Goal: Task Accomplishment & Management: Use online tool/utility

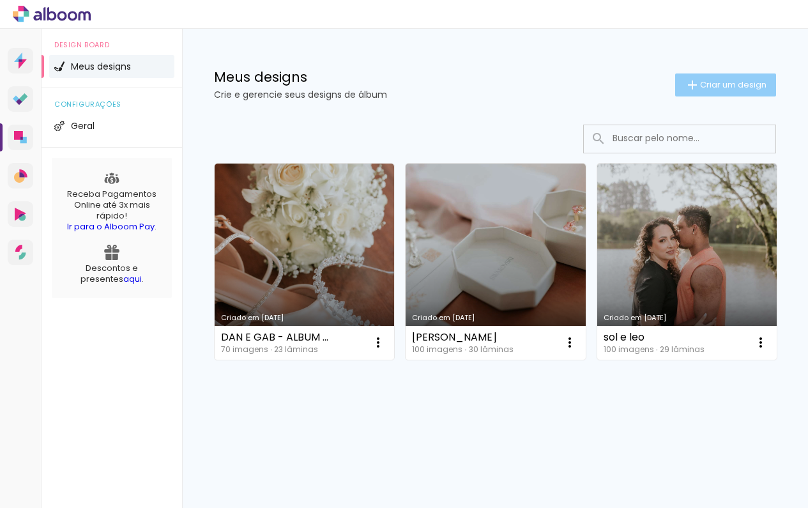
click at [700, 85] on span "Criar um design" at bounding box center [733, 84] width 66 height 8
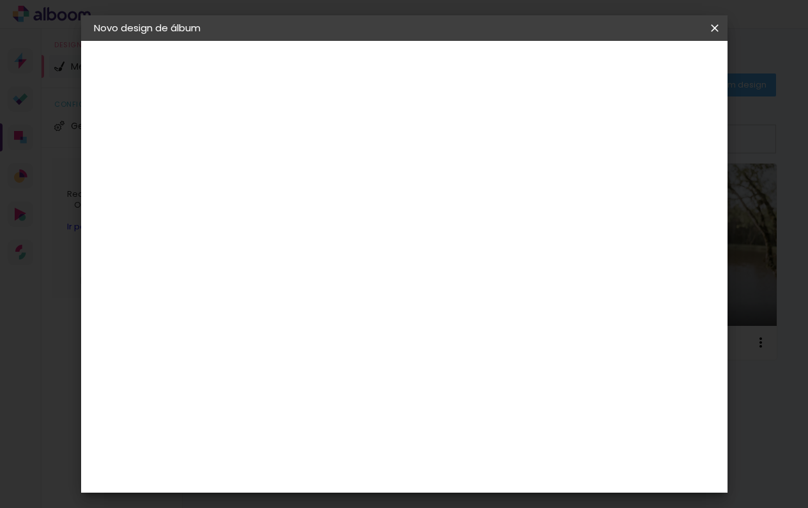
click at [303, 173] on input at bounding box center [303, 172] width 0 height 20
click at [303, 163] on input at bounding box center [303, 172] width 0 height 20
type input "BODAS DE OURO"
type paper-input "BODAS DE OURO"
click at [0, 0] on slot "Avançar" at bounding box center [0, 0] width 0 height 0
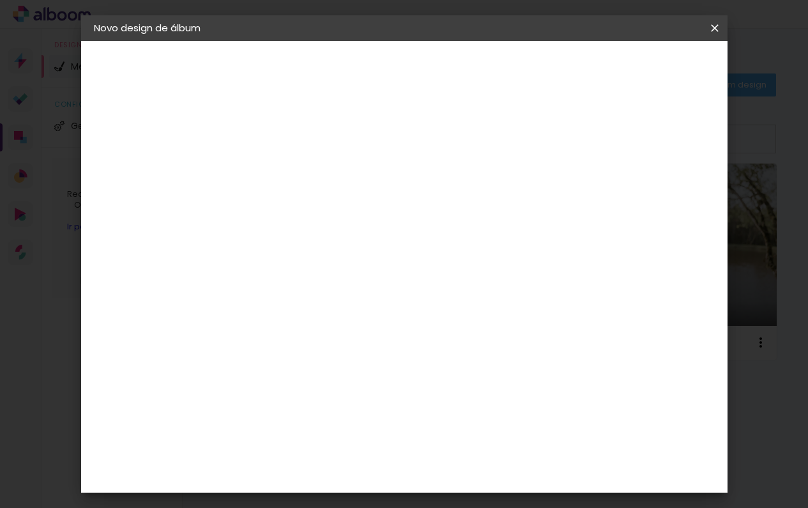
click at [313, 243] on input at bounding box center [335, 243] width 129 height 16
type input "DREAM"
type paper-input "DREAM"
click at [342, 291] on div "DreambooksPro" at bounding box center [335, 289] width 83 height 10
click at [0, 0] on slot "Avançar" at bounding box center [0, 0] width 0 height 0
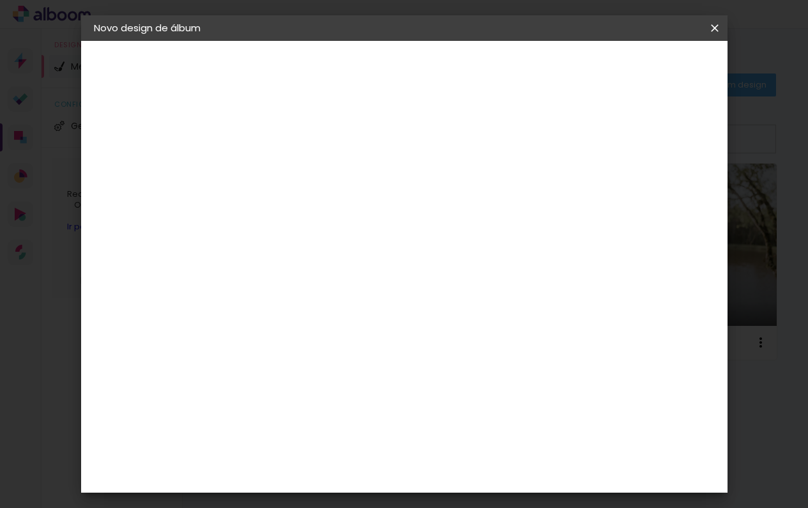
click at [353, 217] on input "text" at bounding box center [328, 223] width 50 height 20
click at [424, 149] on div "Opções disponíveis Álbum Réplica Pequena Réplica Grande Tamanho Escolha o taman…" at bounding box center [335, 95] width 176 height 109
click at [368, 233] on div at bounding box center [335, 233] width 65 height 1
click at [474, 264] on paper-item "Réplica Grande" at bounding box center [488, 263] width 256 height 26
click at [459, 217] on input "Réplica Grande" at bounding box center [381, 210] width 157 height 20
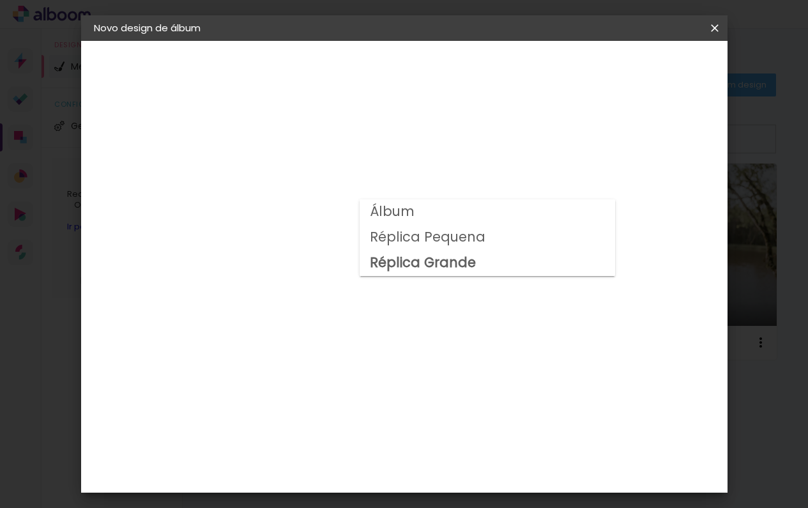
click at [431, 213] on paper-item "Álbum" at bounding box center [488, 212] width 256 height 26
type input "Álbum"
click at [389, 374] on span "30 × 25" at bounding box center [359, 387] width 59 height 26
click at [0, 0] on slot "Avançar" at bounding box center [0, 0] width 0 height 0
click at [645, 70] on span "Iniciar design" at bounding box center [615, 67] width 58 height 9
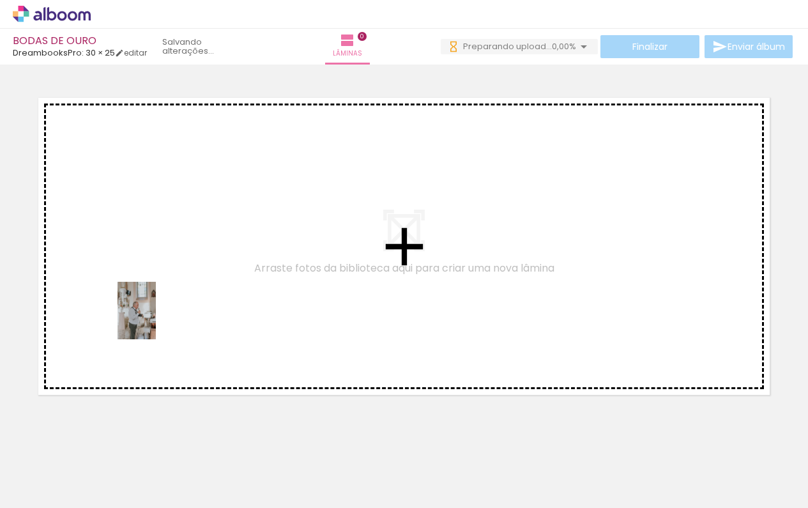
drag, startPoint x: 136, startPoint y: 477, endPoint x: 156, endPoint y: 320, distance: 158.4
click at [156, 320] on quentale-workspace at bounding box center [404, 254] width 808 height 508
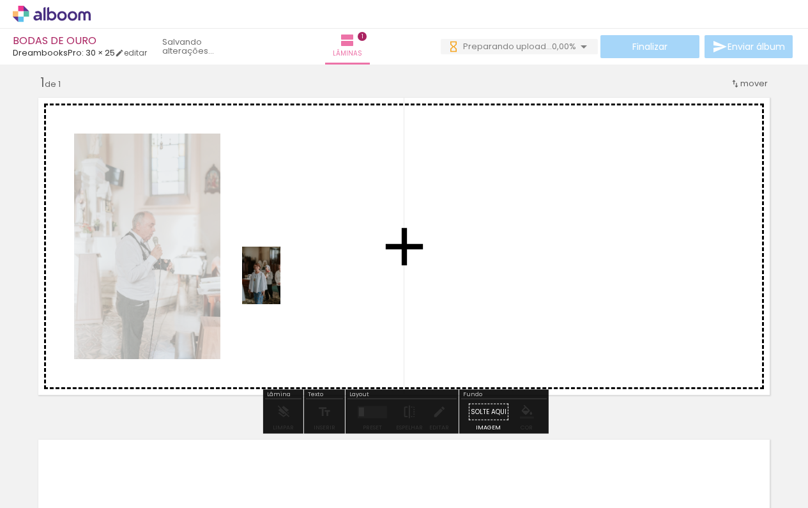
drag, startPoint x: 195, startPoint y: 463, endPoint x: 280, endPoint y: 285, distance: 197.4
click at [280, 285] on quentale-workspace at bounding box center [404, 254] width 808 height 508
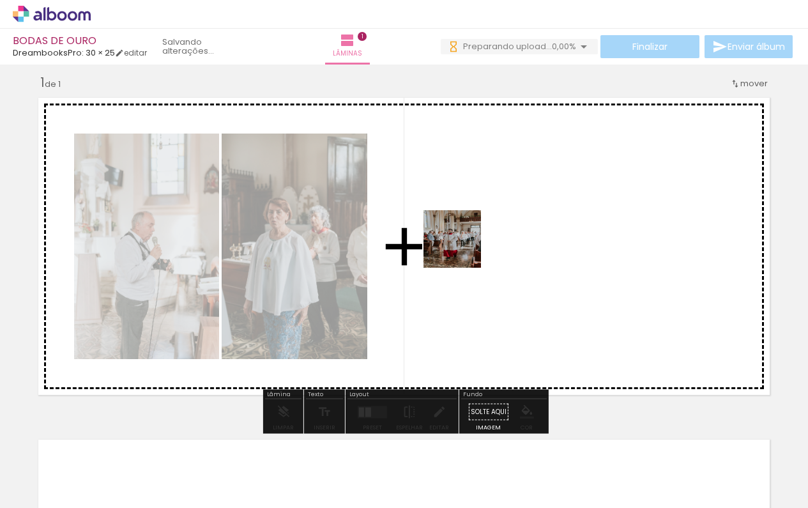
drag, startPoint x: 275, startPoint y: 465, endPoint x: 464, endPoint y: 248, distance: 287.1
click at [464, 248] on quentale-workspace at bounding box center [404, 254] width 808 height 508
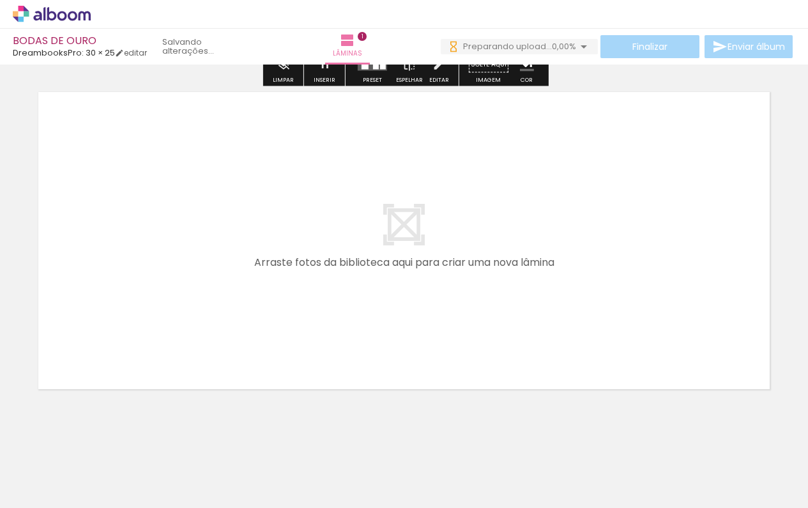
scroll to position [361, 0]
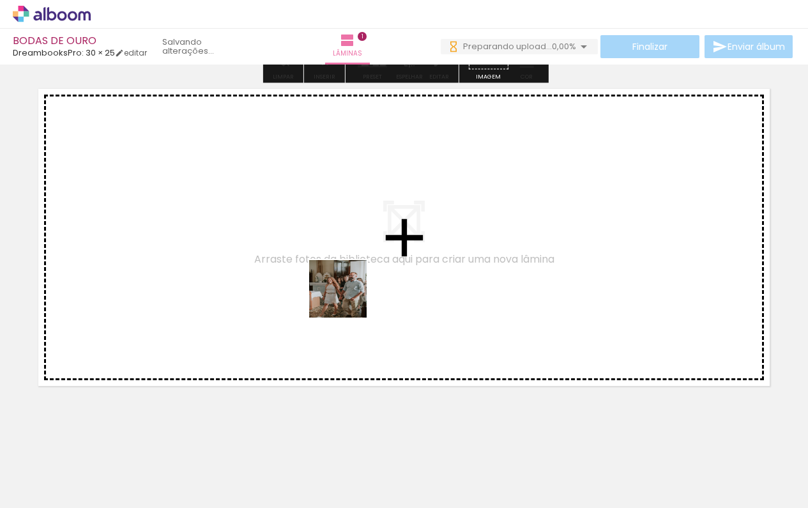
drag, startPoint x: 344, startPoint y: 457, endPoint x: 348, endPoint y: 298, distance: 158.5
click at [348, 298] on quentale-workspace at bounding box center [404, 254] width 808 height 508
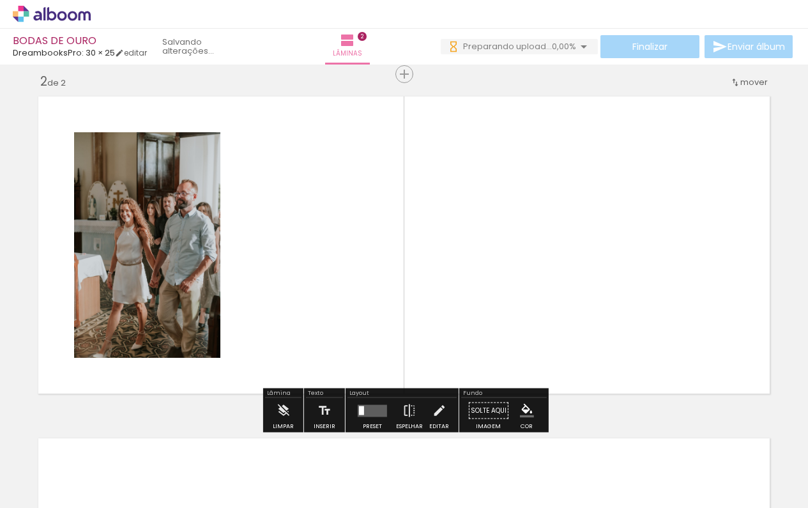
scroll to position [352, 0]
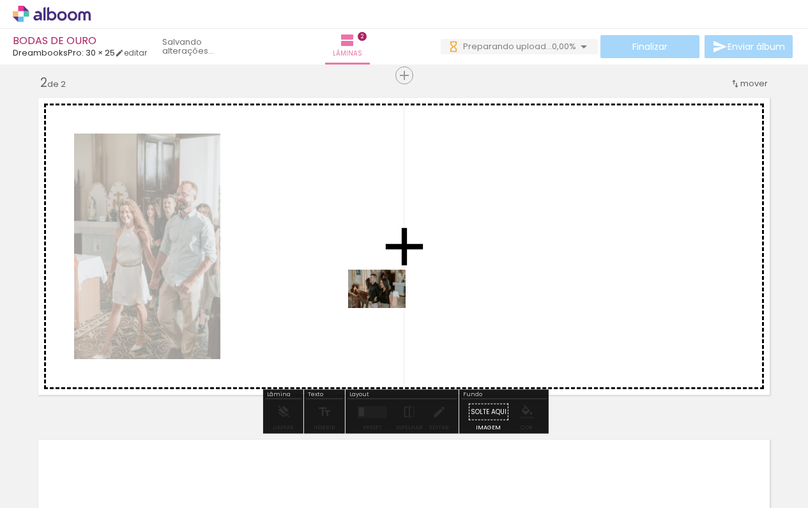
drag, startPoint x: 406, startPoint y: 459, endPoint x: 386, endPoint y: 305, distance: 155.2
click at [386, 305] on quentale-workspace at bounding box center [404, 254] width 808 height 508
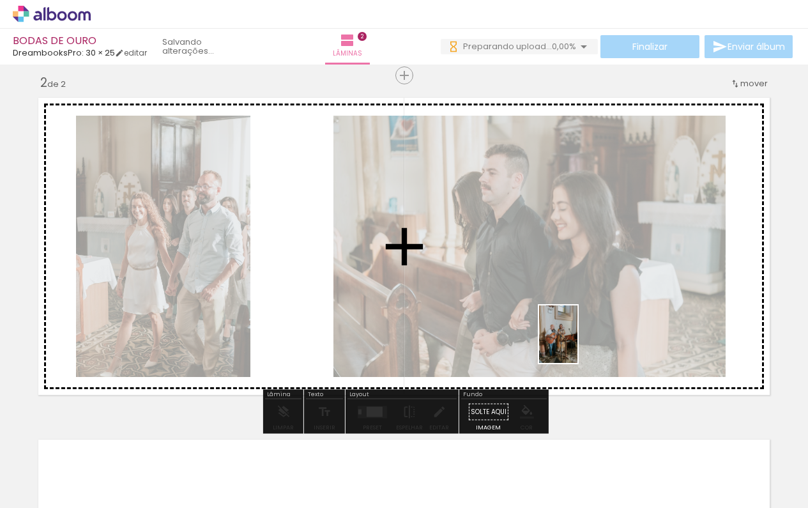
drag, startPoint x: 564, startPoint y: 478, endPoint x: 577, endPoint y: 344, distance: 134.8
click at [577, 344] on quentale-workspace at bounding box center [404, 254] width 808 height 508
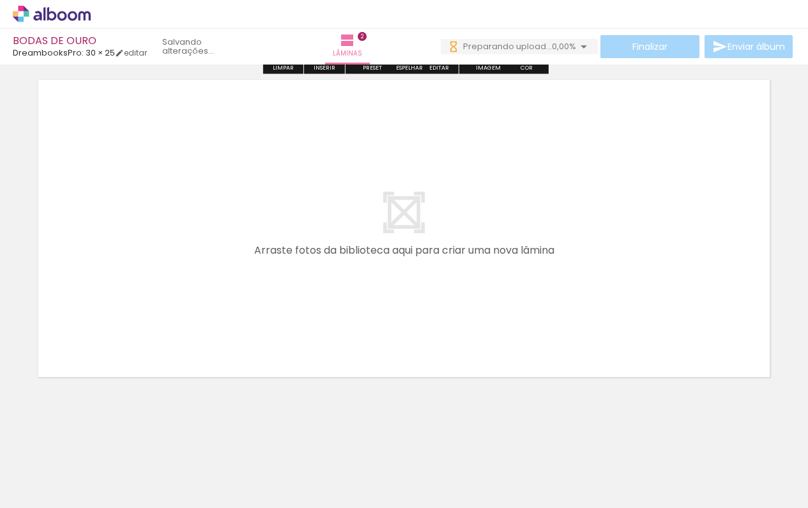
scroll to position [712, 0]
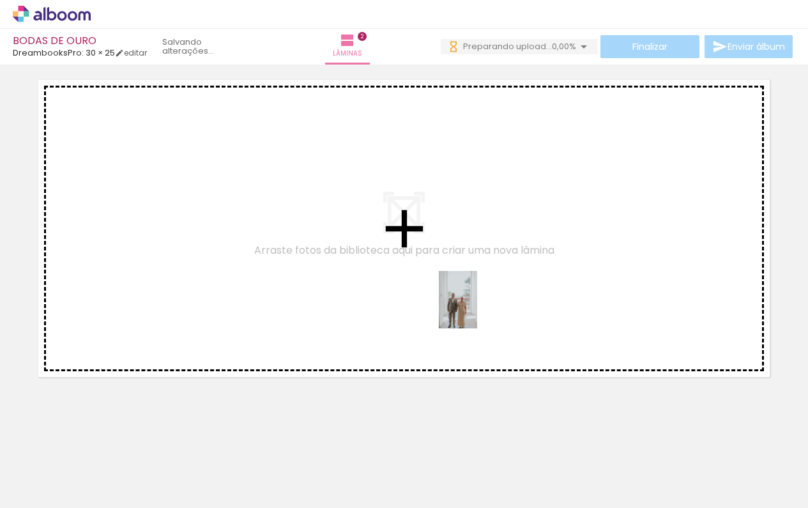
drag, startPoint x: 488, startPoint y: 482, endPoint x: 477, endPoint y: 309, distance: 172.8
click at [477, 309] on quentale-workspace at bounding box center [404, 254] width 808 height 508
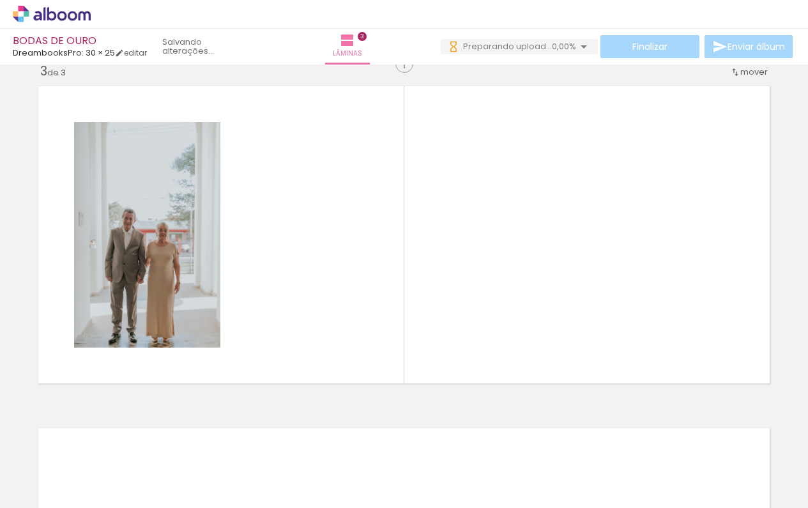
scroll to position [694, 0]
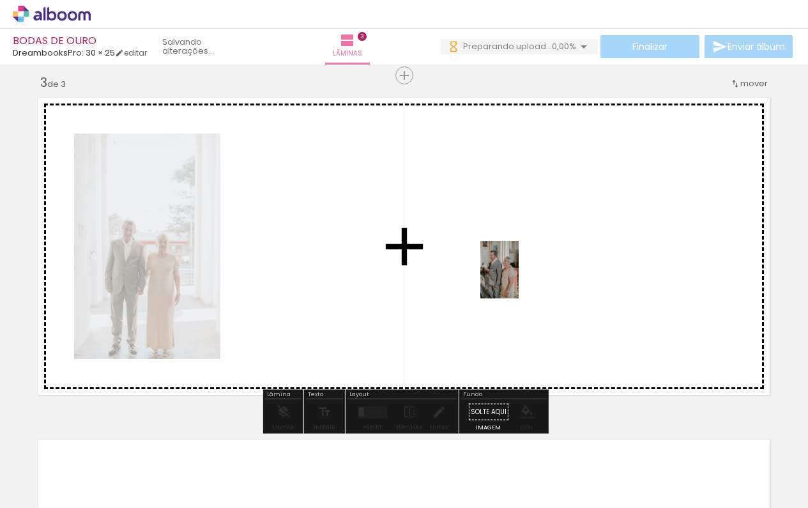
drag, startPoint x: 637, startPoint y: 475, endPoint x: 519, endPoint y: 279, distance: 228.4
click at [519, 279] on quentale-workspace at bounding box center [404, 254] width 808 height 508
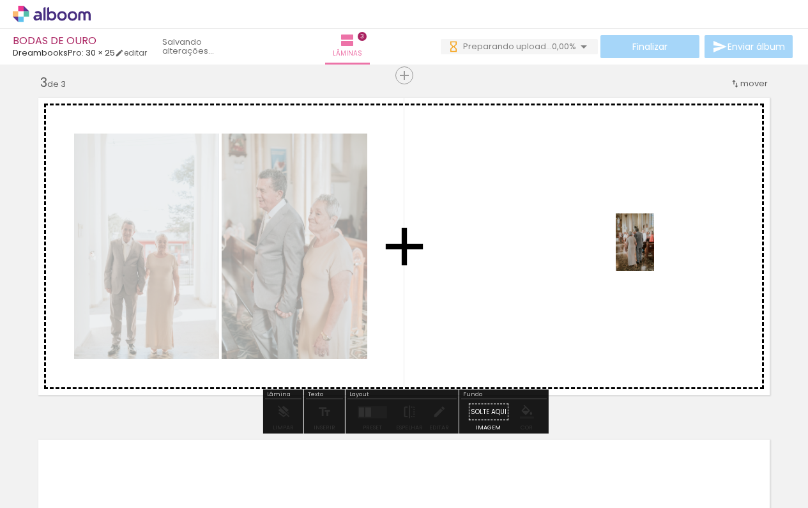
drag, startPoint x: 712, startPoint y: 475, endPoint x: 654, endPoint y: 252, distance: 230.9
click at [654, 252] on quentale-workspace at bounding box center [404, 254] width 808 height 508
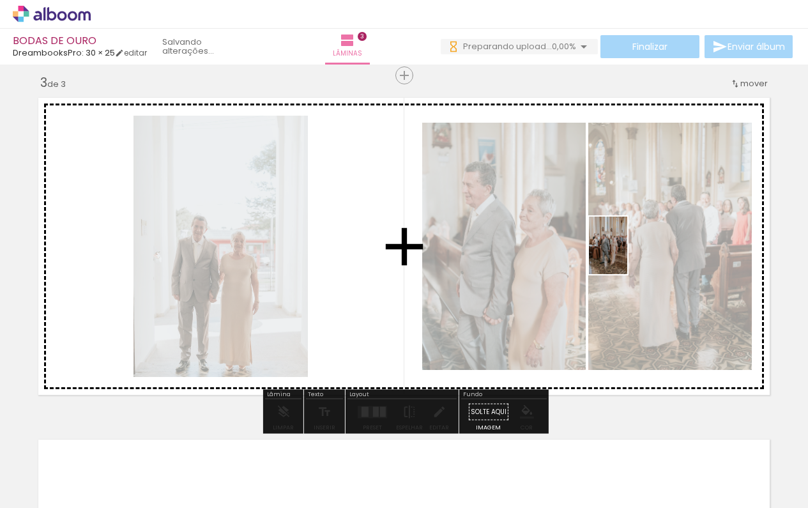
drag, startPoint x: 780, startPoint y: 470, endPoint x: 627, endPoint y: 255, distance: 263.9
click at [627, 255] on quentale-workspace at bounding box center [404, 254] width 808 height 508
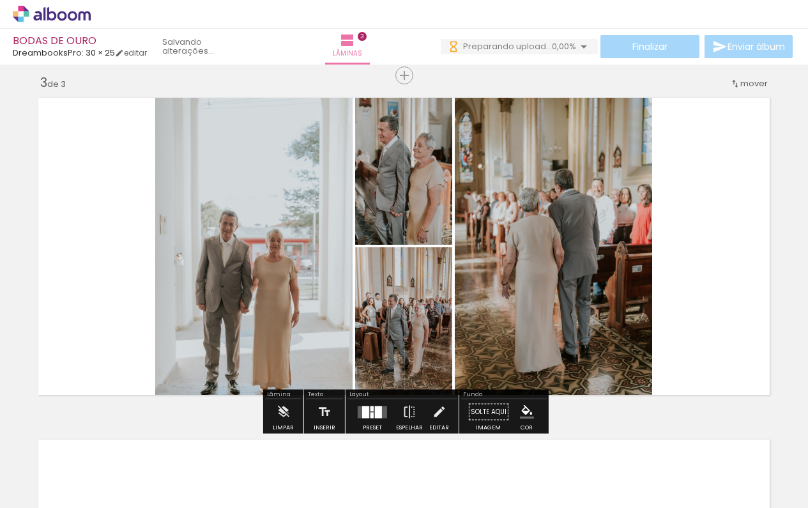
click at [376, 413] on div at bounding box center [378, 412] width 7 height 12
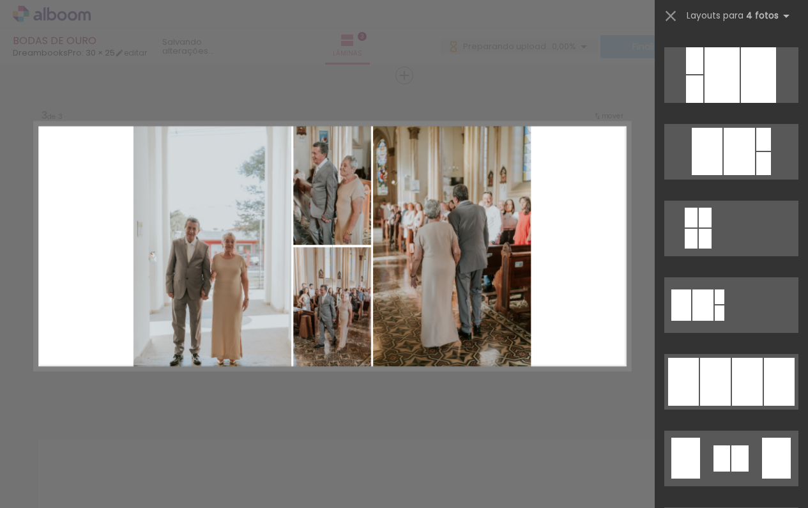
scroll to position [608, 0]
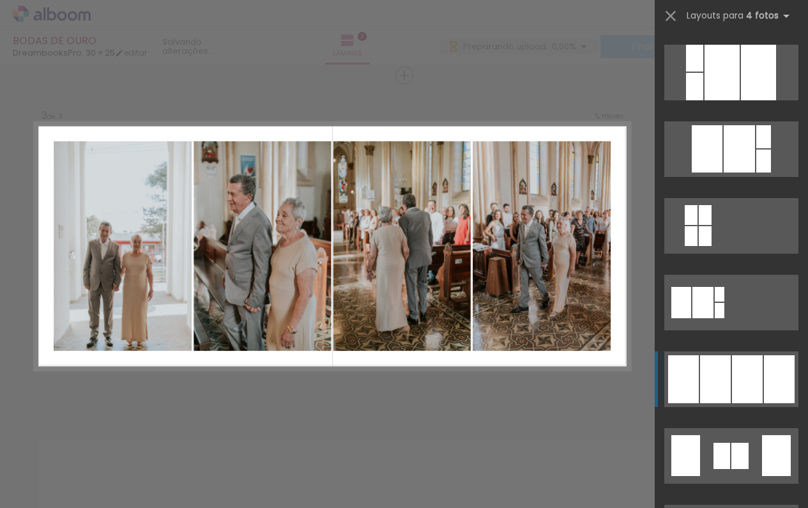
click at [733, 381] on div at bounding box center [747, 379] width 31 height 48
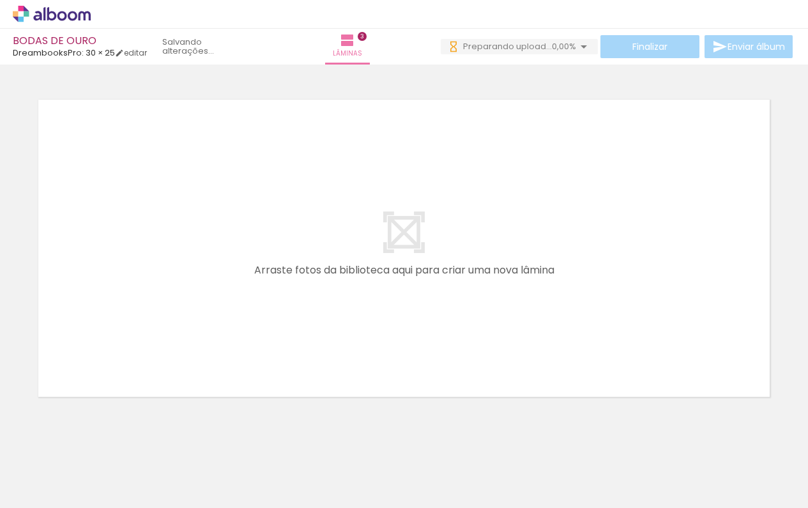
scroll to position [0, 634]
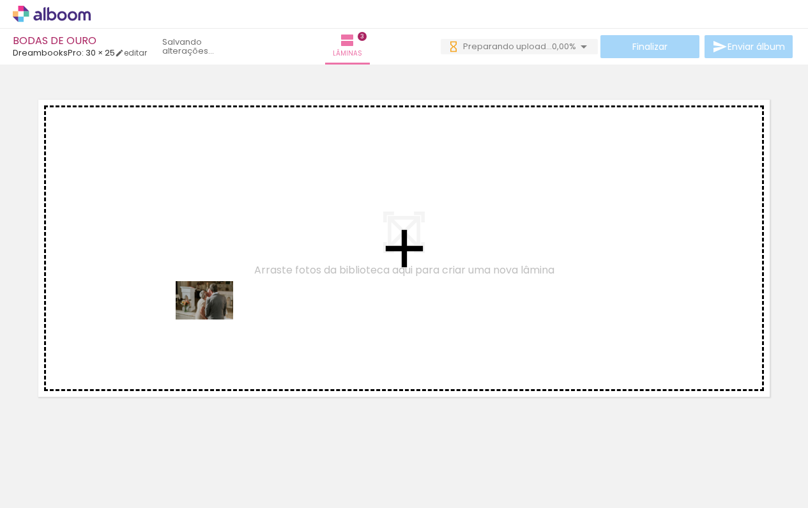
drag, startPoint x: 211, startPoint y: 477, endPoint x: 215, endPoint y: 319, distance: 157.2
click at [215, 319] on quentale-workspace at bounding box center [404, 254] width 808 height 508
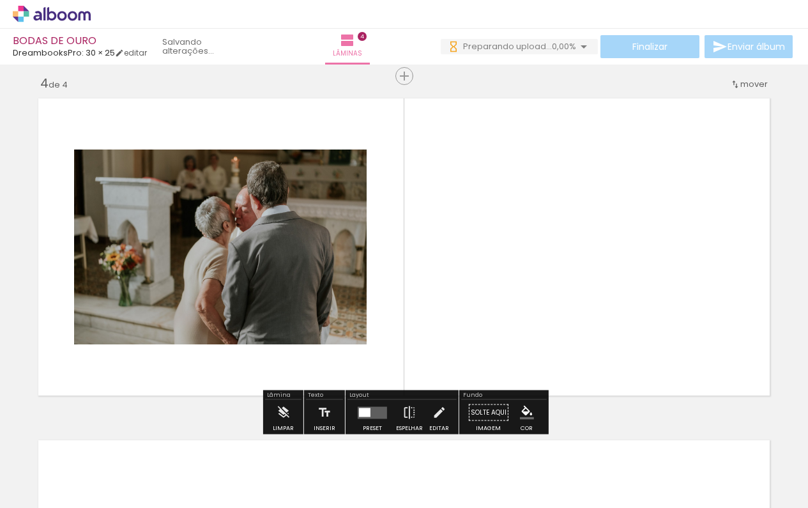
scroll to position [1036, 0]
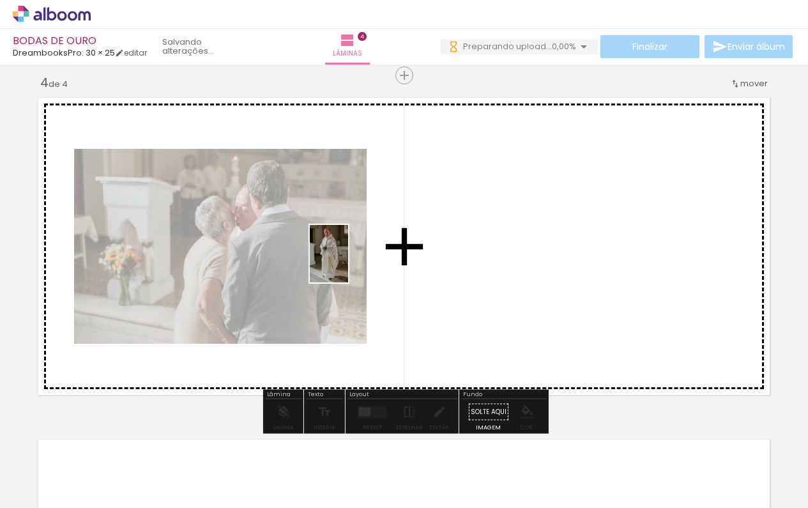
drag, startPoint x: 273, startPoint y: 464, endPoint x: 348, endPoint y: 263, distance: 214.7
click at [348, 263] on quentale-workspace at bounding box center [404, 254] width 808 height 508
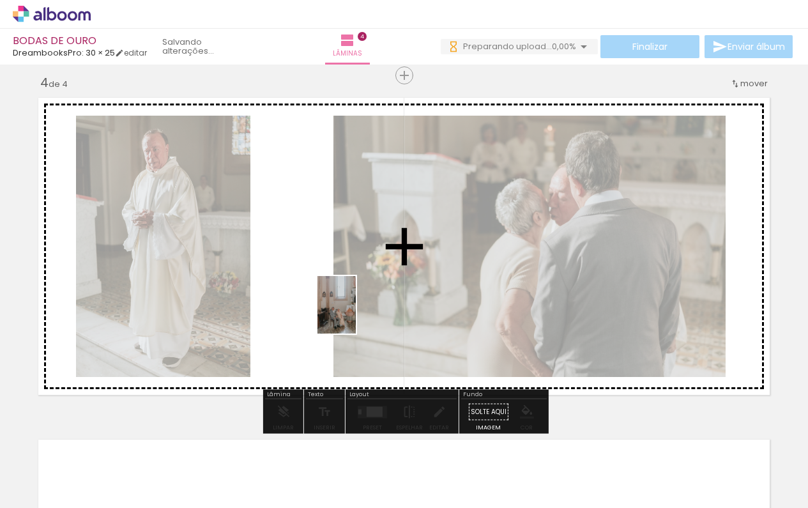
drag, startPoint x: 356, startPoint y: 491, endPoint x: 356, endPoint y: 314, distance: 177.0
click at [356, 314] on quentale-workspace at bounding box center [404, 254] width 808 height 508
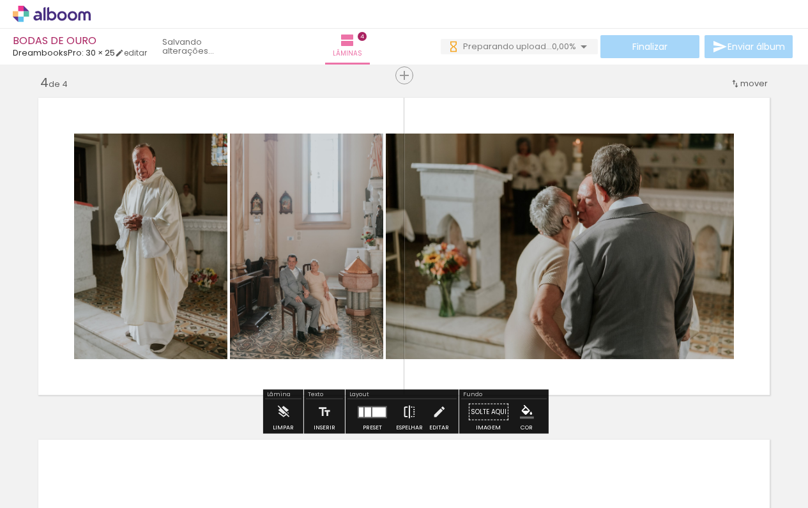
click at [406, 411] on iron-icon at bounding box center [409, 412] width 14 height 26
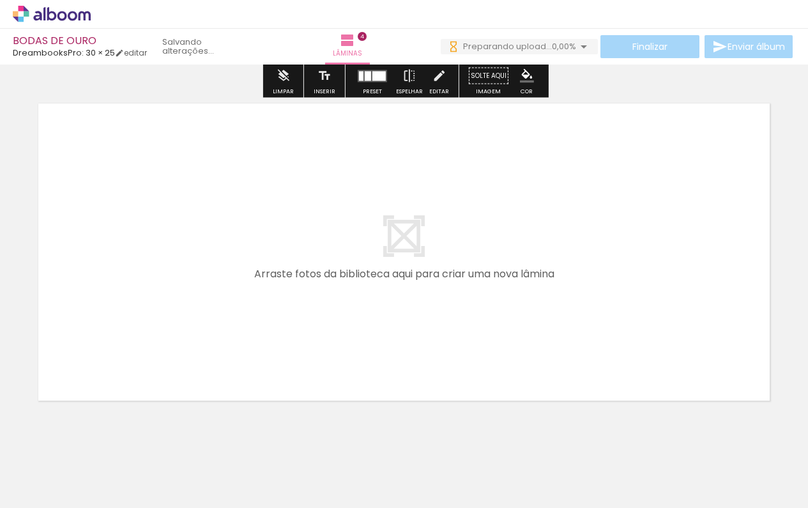
scroll to position [1389, 0]
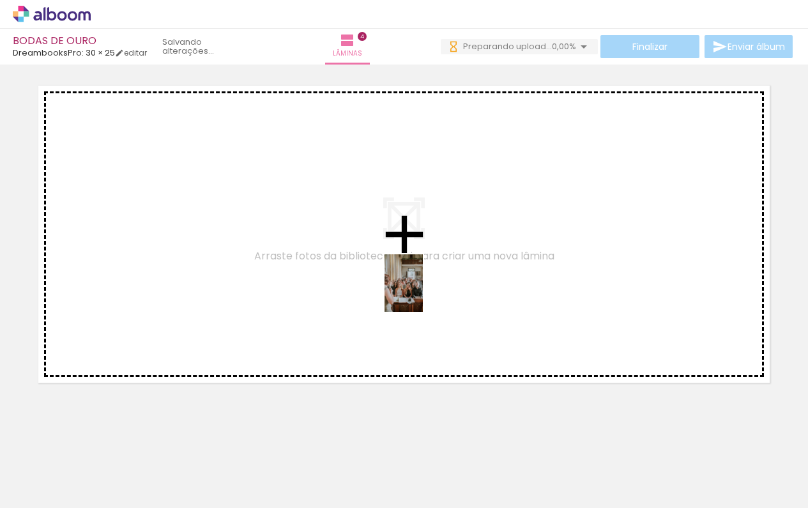
drag, startPoint x: 423, startPoint y: 475, endPoint x: 423, endPoint y: 293, distance: 182.7
click at [423, 293] on quentale-workspace at bounding box center [404, 254] width 808 height 508
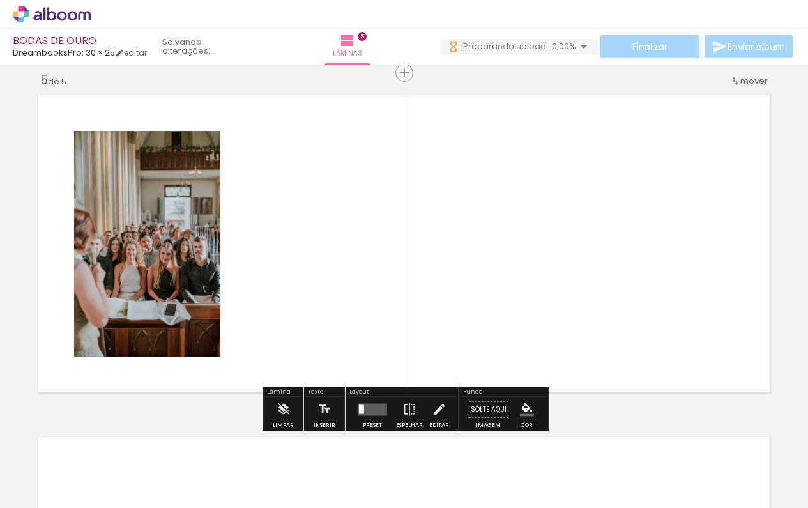
scroll to position [1377, 0]
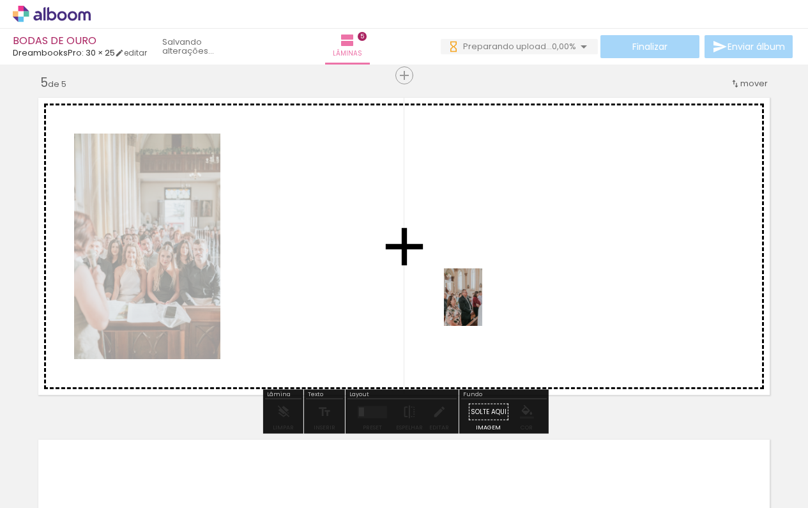
drag, startPoint x: 499, startPoint y: 482, endPoint x: 482, endPoint y: 307, distance: 175.8
click at [482, 307] on quentale-workspace at bounding box center [404, 254] width 808 height 508
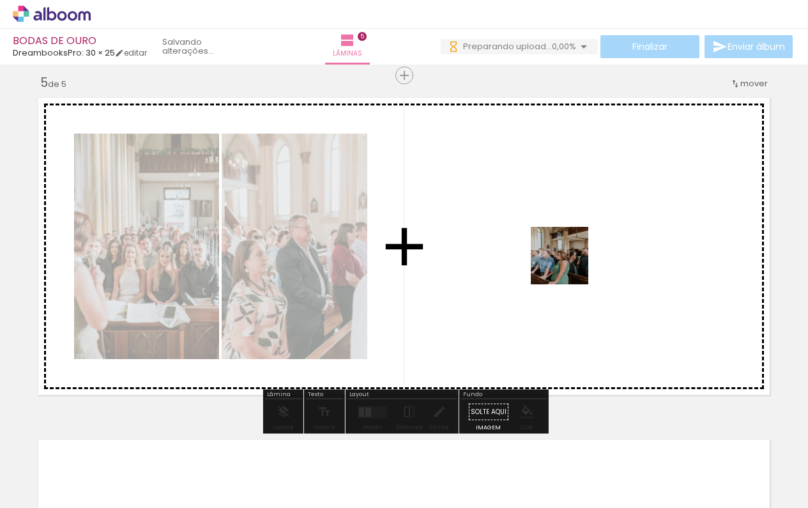
drag, startPoint x: 569, startPoint y: 474, endPoint x: 569, endPoint y: 265, distance: 208.9
click at [569, 265] on quentale-workspace at bounding box center [404, 254] width 808 height 508
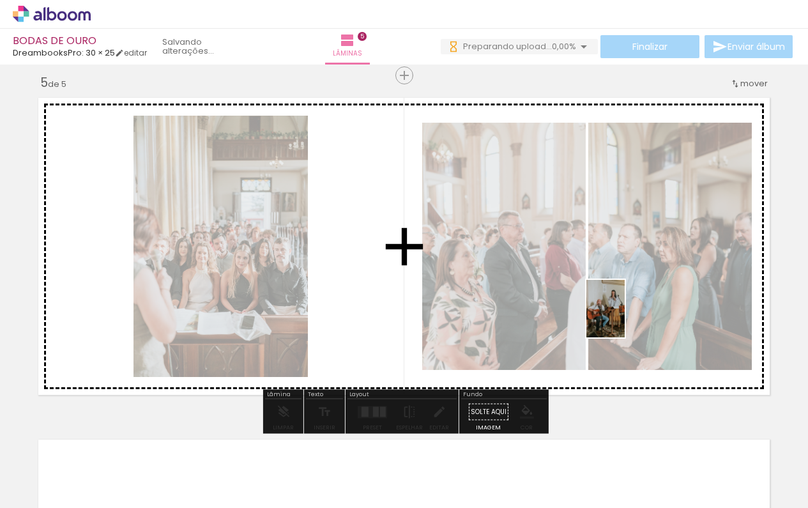
drag, startPoint x: 639, startPoint y: 484, endPoint x: 625, endPoint y: 318, distance: 166.7
click at [625, 318] on quentale-workspace at bounding box center [404, 254] width 808 height 508
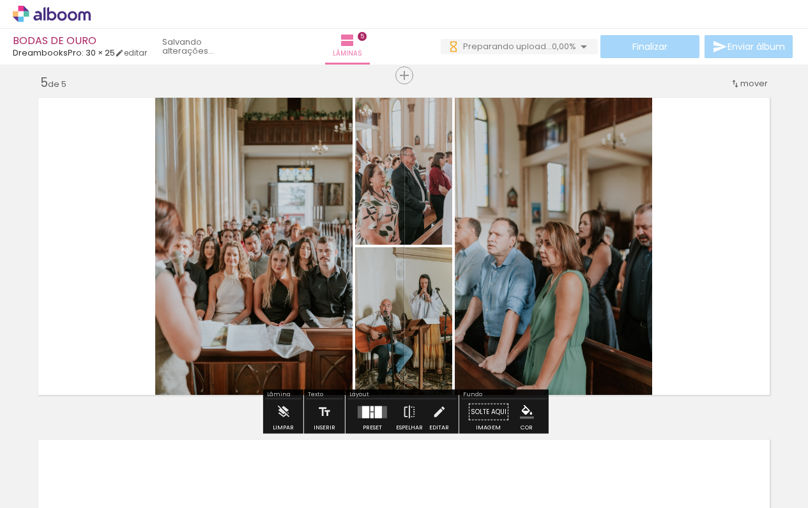
click at [366, 418] on div at bounding box center [365, 412] width 7 height 12
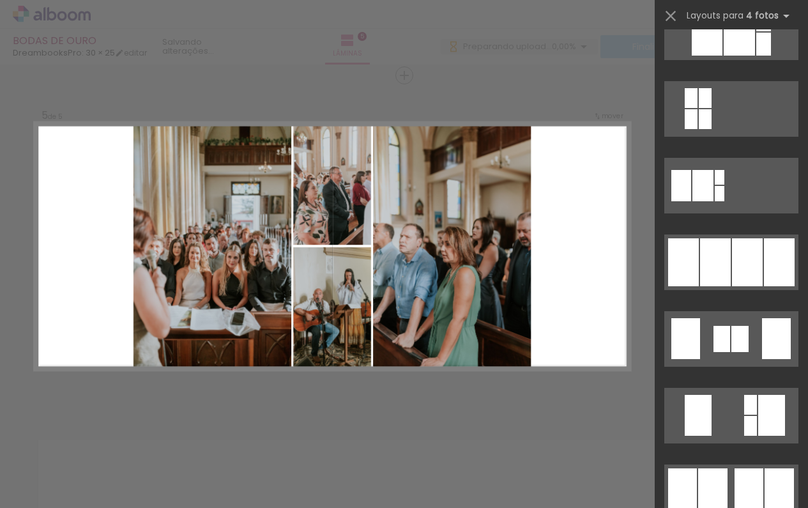
scroll to position [732, 0]
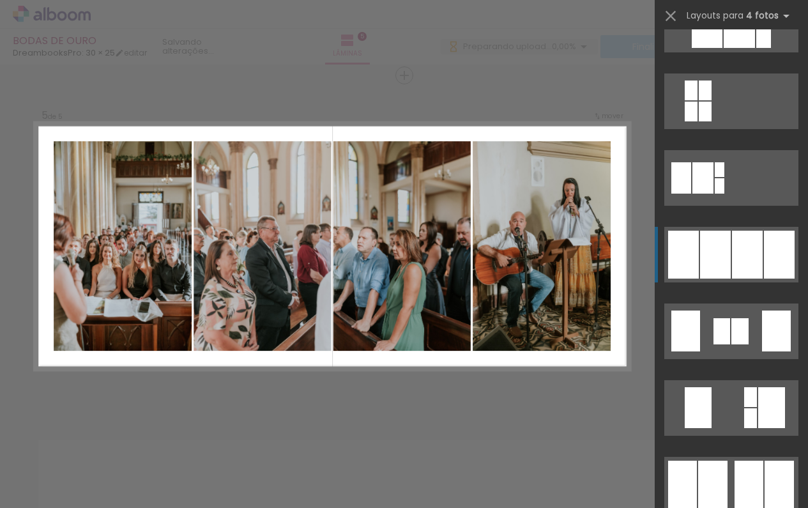
click at [733, 249] on div at bounding box center [747, 255] width 31 height 48
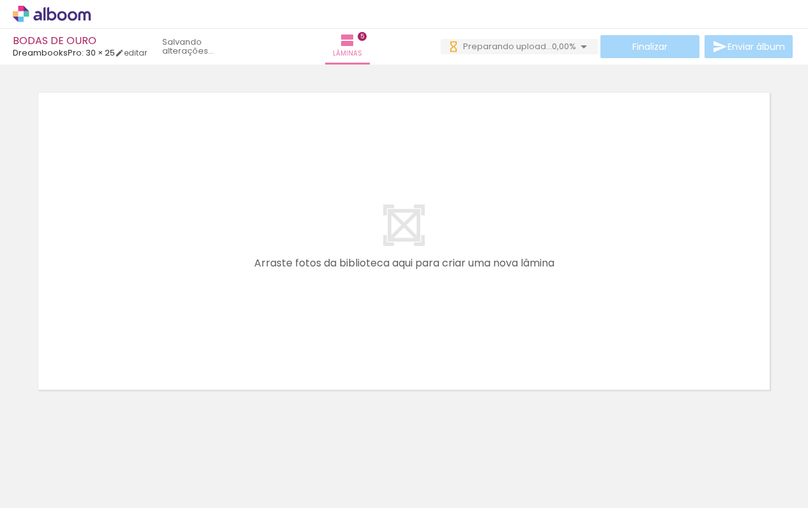
scroll to position [0, 1002]
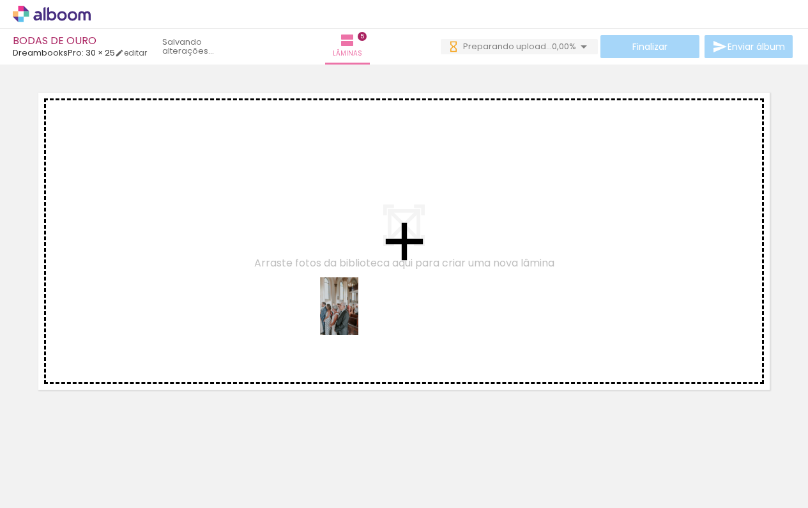
drag, startPoint x: 352, startPoint y: 489, endPoint x: 358, endPoint y: 316, distance: 173.2
click at [358, 316] on quentale-workspace at bounding box center [404, 254] width 808 height 508
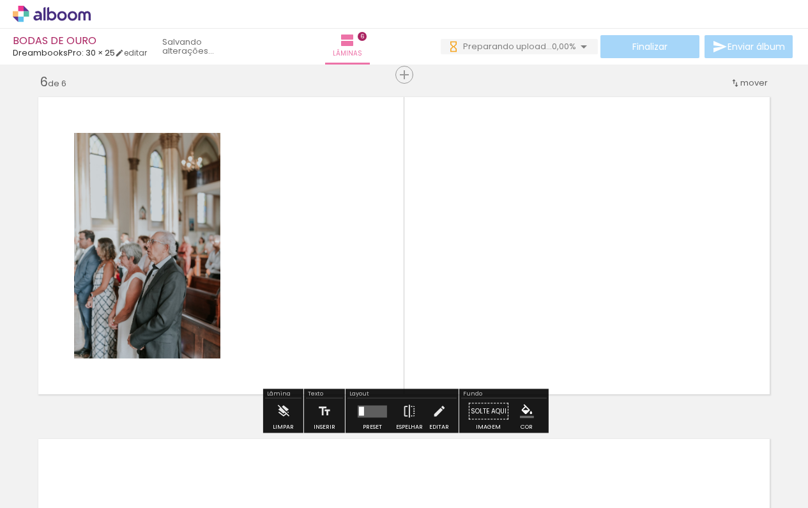
scroll to position [1719, 0]
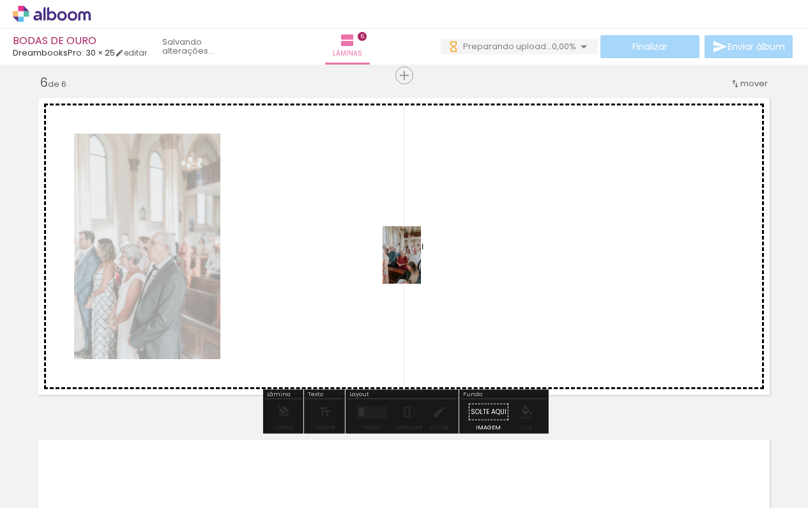
drag, startPoint x: 417, startPoint y: 480, endPoint x: 421, endPoint y: 264, distance: 216.0
click at [421, 264] on quentale-workspace at bounding box center [404, 254] width 808 height 508
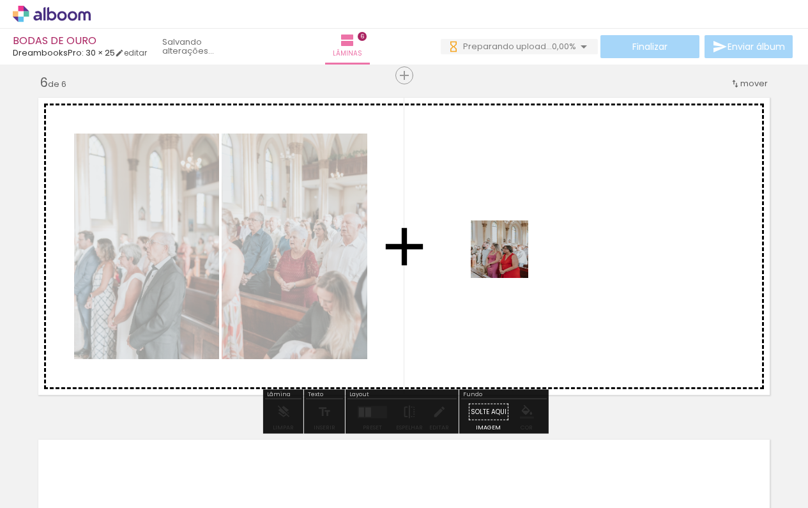
drag, startPoint x: 493, startPoint y: 469, endPoint x: 510, endPoint y: 255, distance: 214.7
click at [510, 255] on quentale-workspace at bounding box center [404, 254] width 808 height 508
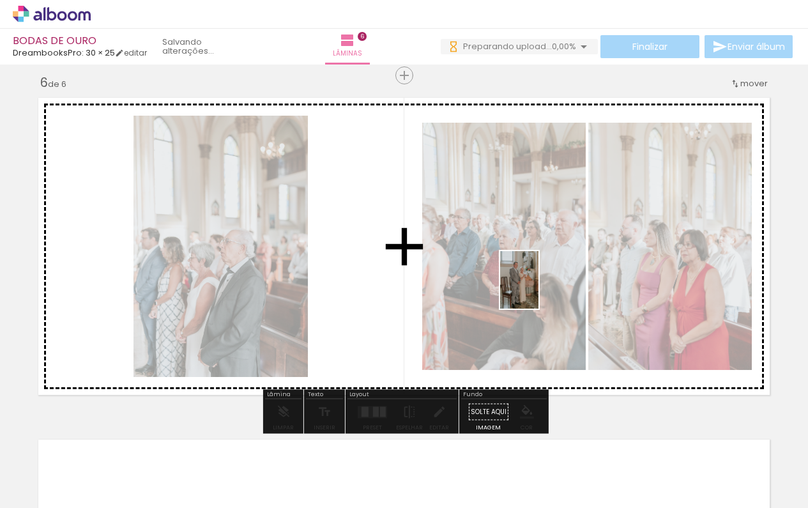
drag, startPoint x: 570, startPoint y: 481, endPoint x: 539, endPoint y: 289, distance: 194.3
click at [539, 289] on quentale-workspace at bounding box center [404, 254] width 808 height 508
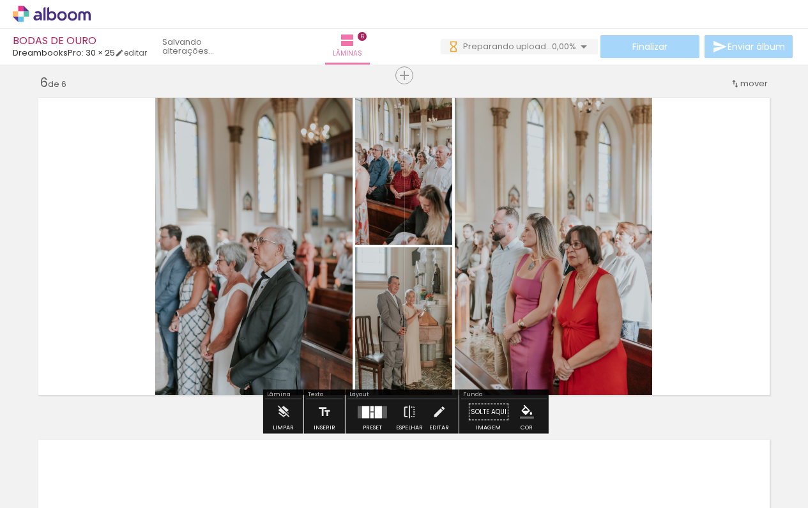
click at [371, 407] on div at bounding box center [372, 408] width 3 height 5
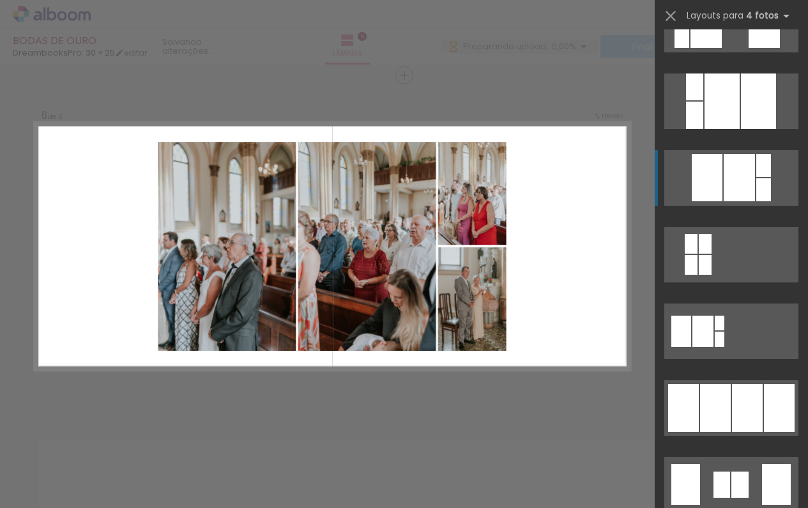
scroll to position [581, 0]
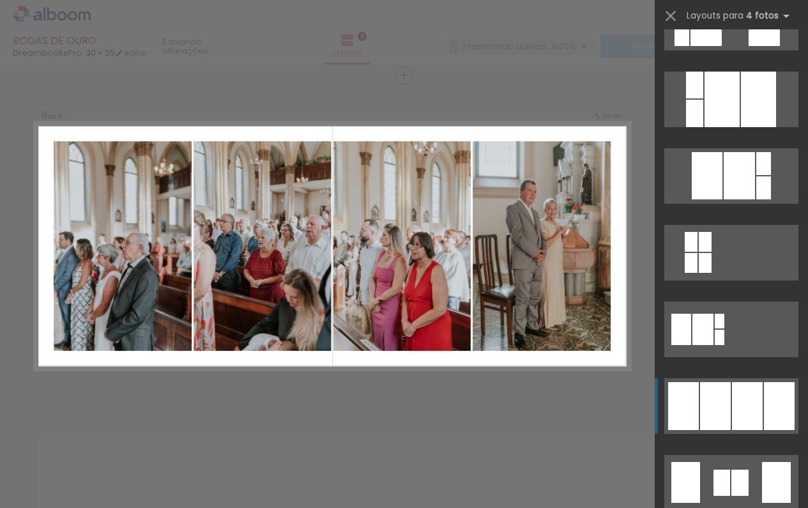
click at [731, 402] on quentale-layouter at bounding box center [731, 406] width 134 height 56
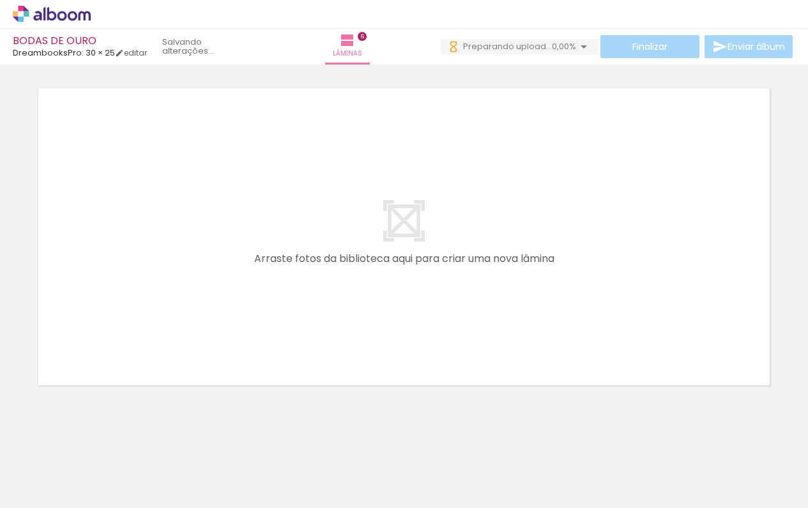
scroll to position [0, 1315]
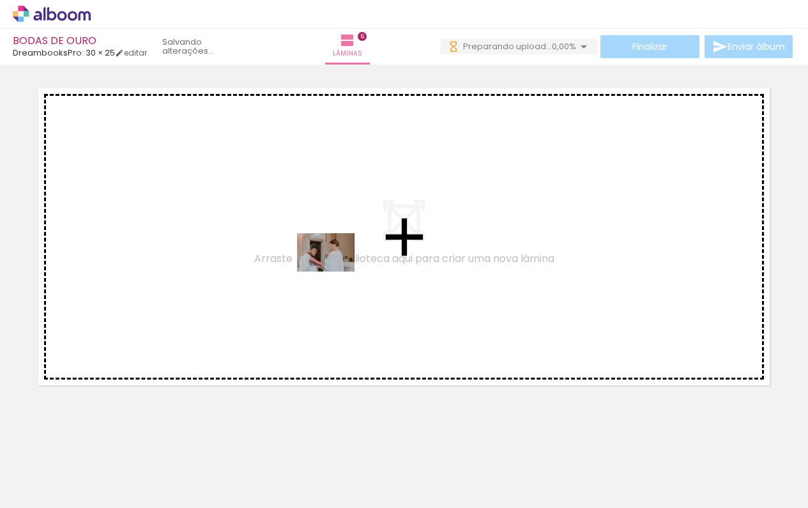
drag, startPoint x: 320, startPoint y: 485, endPoint x: 335, endPoint y: 271, distance: 214.6
click at [335, 271] on quentale-workspace at bounding box center [404, 254] width 808 height 508
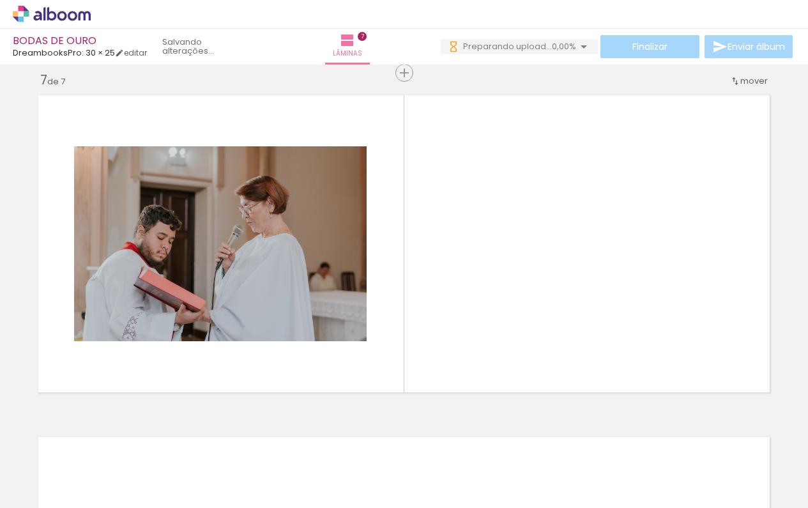
scroll to position [2061, 0]
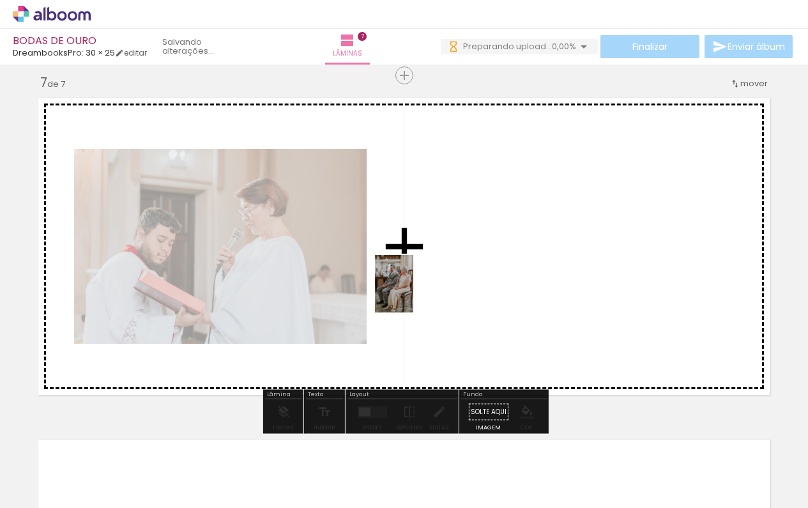
drag, startPoint x: 386, startPoint y: 484, endPoint x: 413, endPoint y: 293, distance: 192.2
click at [413, 293] on quentale-workspace at bounding box center [404, 254] width 808 height 508
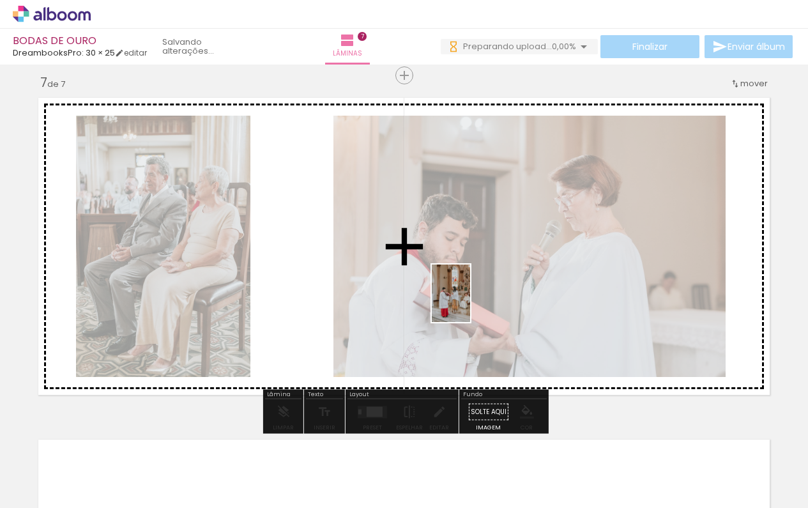
drag, startPoint x: 467, startPoint y: 484, endPoint x: 470, endPoint y: 303, distance: 181.5
click at [470, 303] on quentale-workspace at bounding box center [404, 254] width 808 height 508
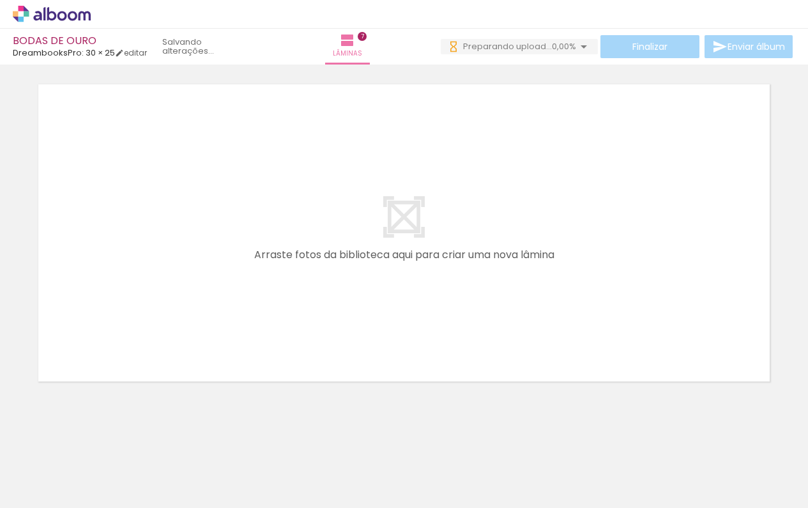
scroll to position [2415, 0]
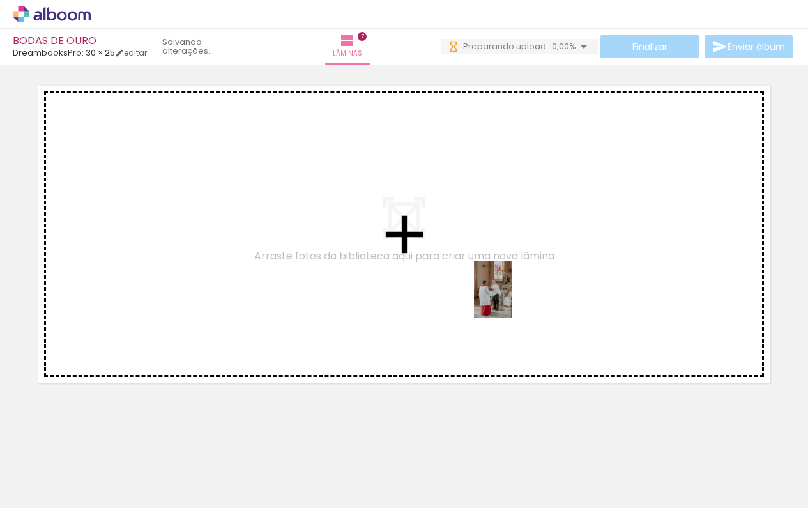
drag, startPoint x: 534, startPoint y: 473, endPoint x: 512, endPoint y: 299, distance: 175.7
click at [512, 299] on quentale-workspace at bounding box center [404, 254] width 808 height 508
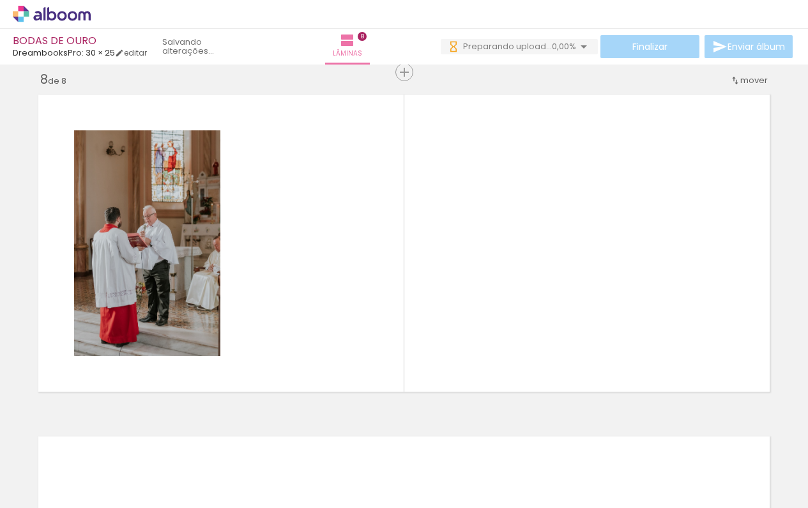
scroll to position [2403, 0]
